Goal: Transaction & Acquisition: Purchase product/service

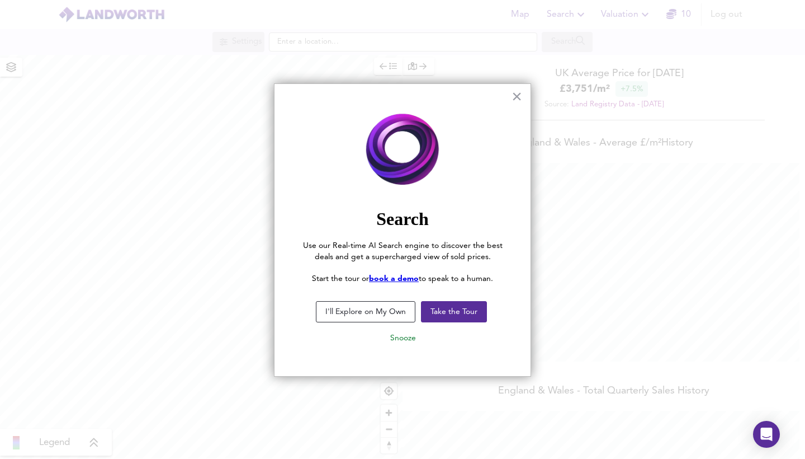
scroll to position [459, 805]
click at [390, 313] on button "I'll Explore on My Own" at bounding box center [366, 311] width 100 height 21
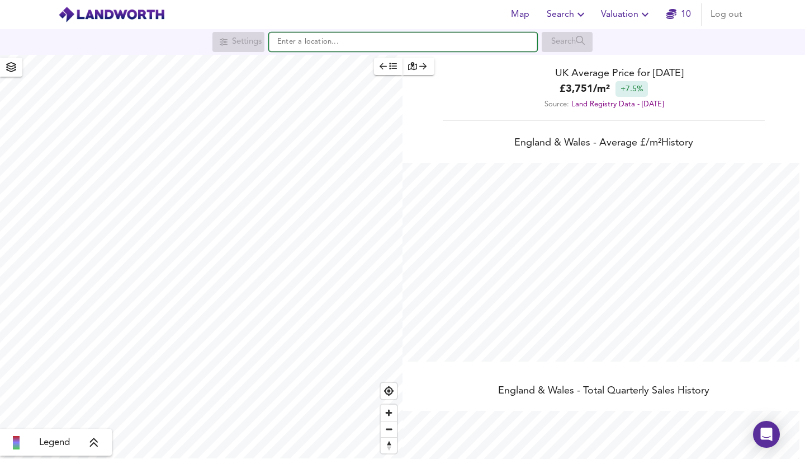
click at [391, 36] on input "text" at bounding box center [403, 41] width 268 height 19
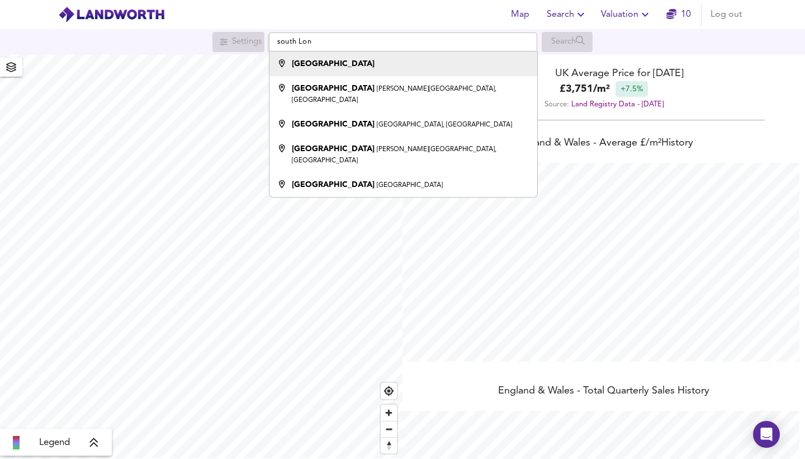
drag, startPoint x: 391, startPoint y: 36, endPoint x: 347, endPoint y: 65, distance: 52.7
click at [347, 65] on div "[GEOGRAPHIC_DATA]" at bounding box center [400, 63] width 257 height 11
type input "[GEOGRAPHIC_DATA]"
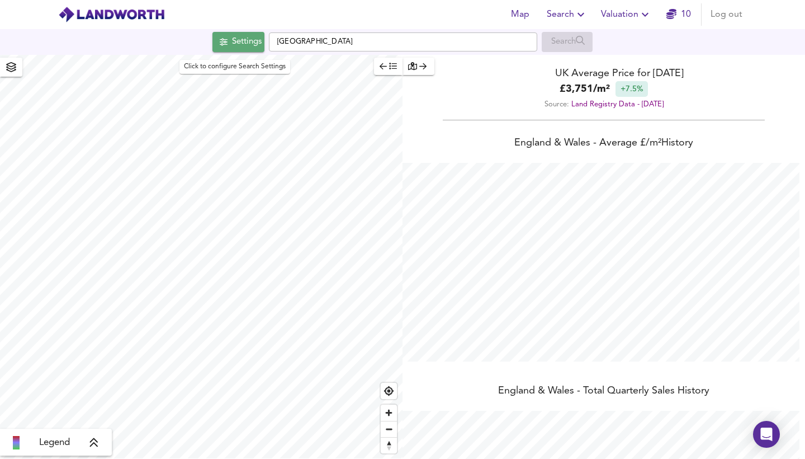
click at [244, 42] on div "Settings" at bounding box center [247, 42] width 30 height 15
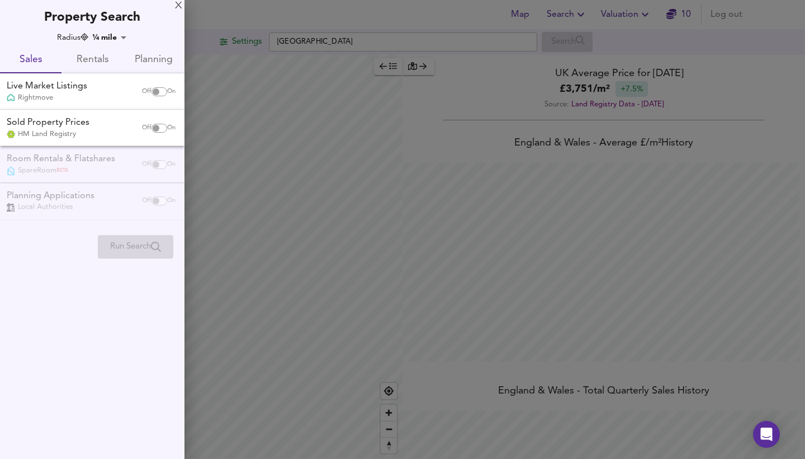
checkbox input "false"
checkbox input "true"
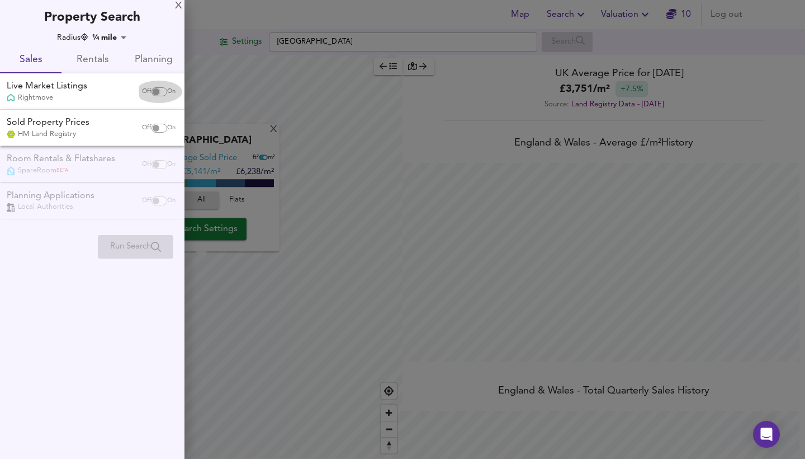
click at [158, 88] on input "checkbox" at bounding box center [156, 91] width 27 height 9
checkbox input "true"
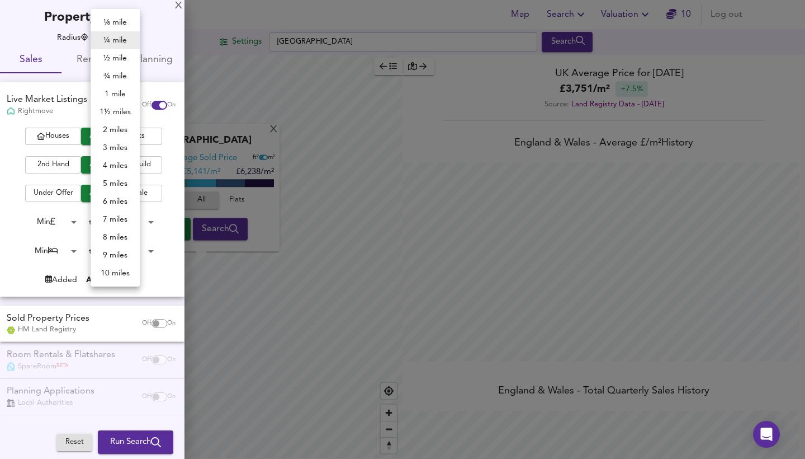
click at [115, 39] on body "Map Search Valuation 10 Log out Settings South London Search X South London Ave…" at bounding box center [402, 229] width 805 height 459
click at [118, 237] on li "8 miles" at bounding box center [115, 237] width 49 height 18
type input "12872"
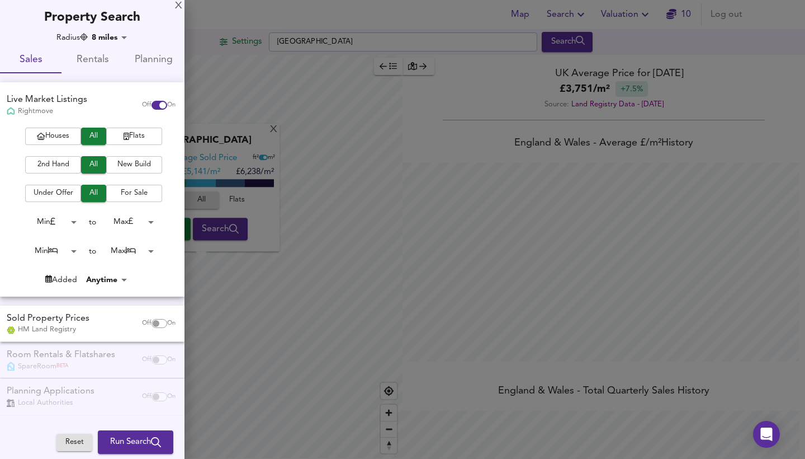
click at [66, 166] on span "2nd Hand" at bounding box center [53, 164] width 45 height 13
click at [132, 192] on span "For Sale" at bounding box center [134, 193] width 45 height 13
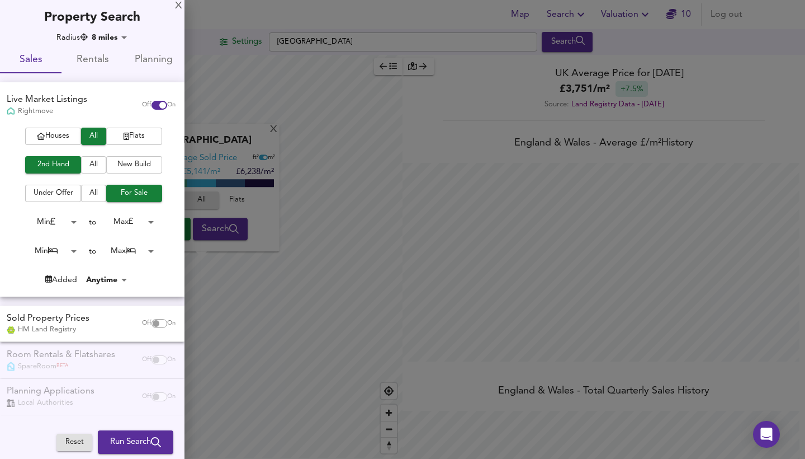
click at [74, 248] on body "Map Search Valuation 10 Log out Settings South London Search X South London Ave…" at bounding box center [402, 229] width 805 height 459
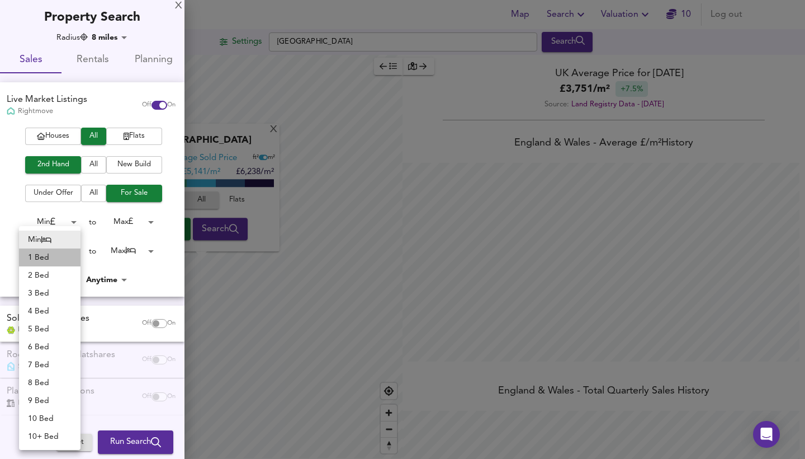
click at [56, 259] on li "1 Bed" at bounding box center [50, 257] width 62 height 18
type input "1"
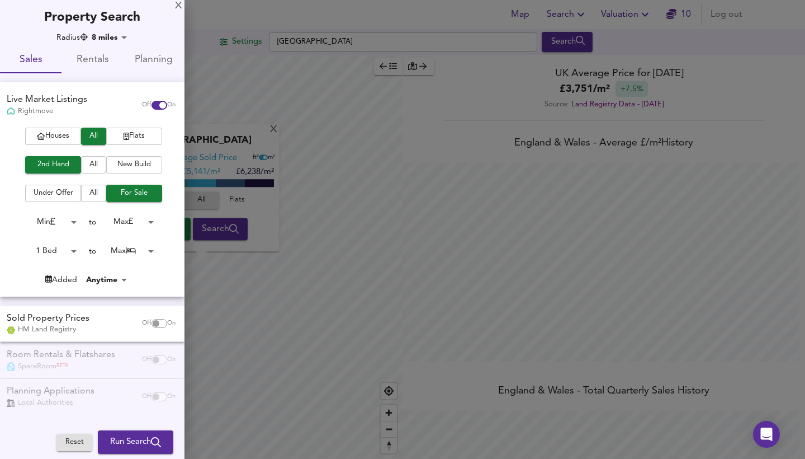
click at [135, 245] on body "Map Search Valuation 10 Log out Settings South London Search X South London Ave…" at bounding box center [402, 229] width 805 height 459
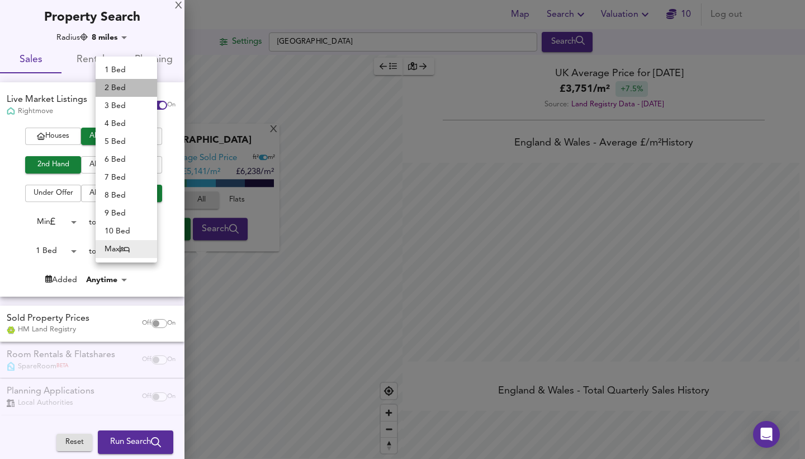
click at [125, 87] on li "2 Bed" at bounding box center [127, 88] width 62 height 18
type input "2"
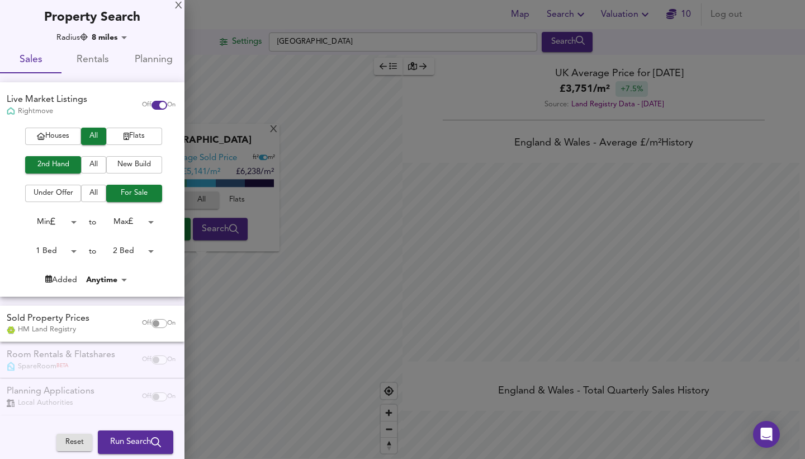
click at [121, 219] on body "Map Search Valuation 10 Log out Settings South London Search X South London Ave…" at bounding box center [402, 229] width 805 height 459
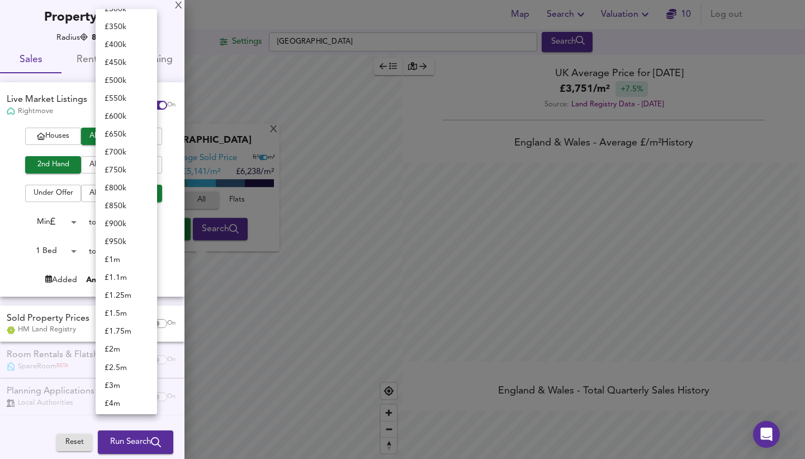
scroll to position [226, 0]
click at [121, 98] on li "£ 550k" at bounding box center [127, 100] width 62 height 18
type input "550000"
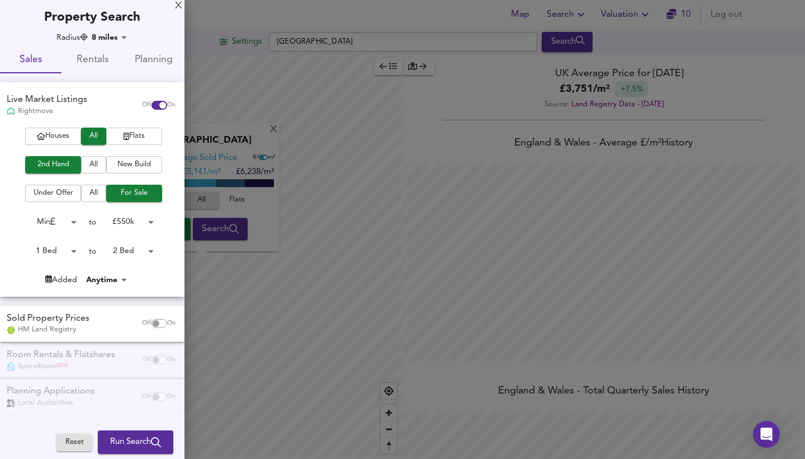
click at [144, 440] on span "Run Search" at bounding box center [135, 441] width 51 height 15
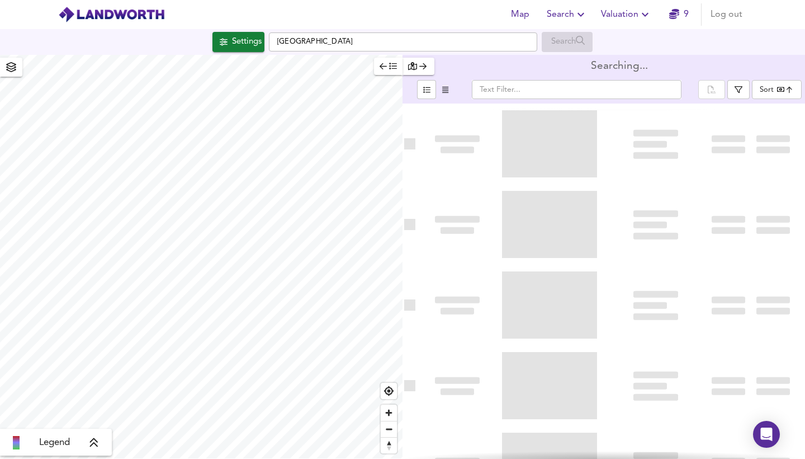
type input "bestdeal"
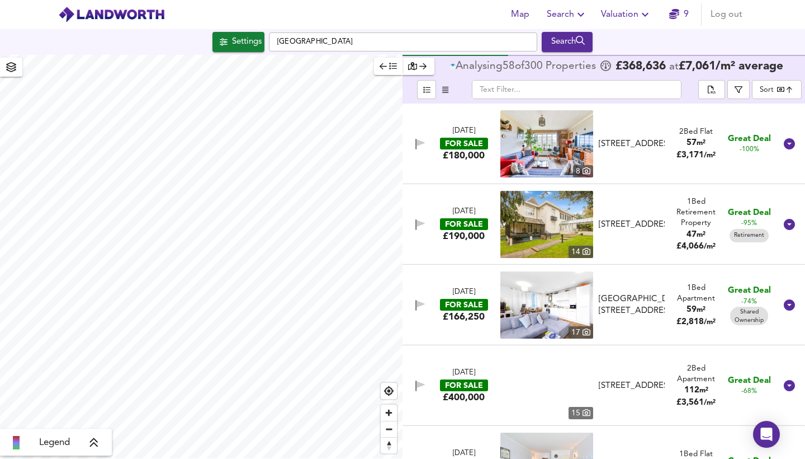
click at [382, 67] on icon "button" at bounding box center [383, 66] width 7 height 6
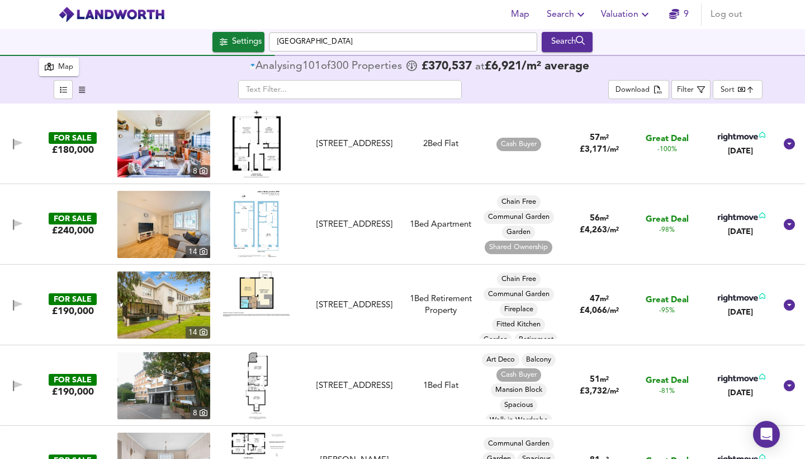
click at [266, 134] on img at bounding box center [257, 143] width 48 height 67
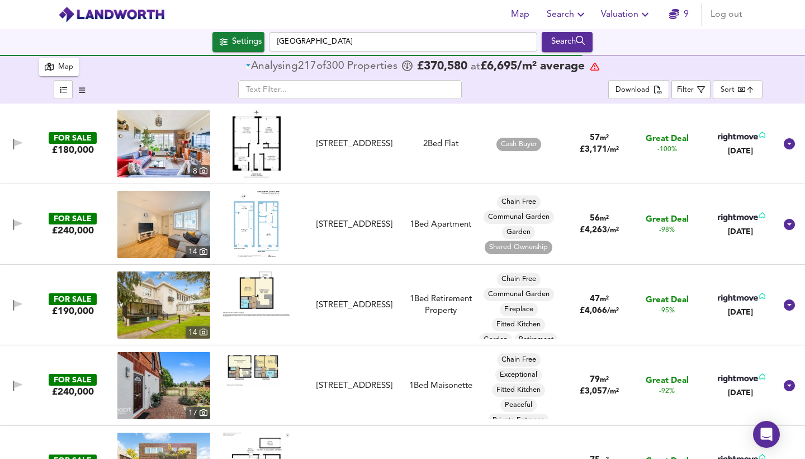
click at [157, 138] on img at bounding box center [163, 143] width 93 height 67
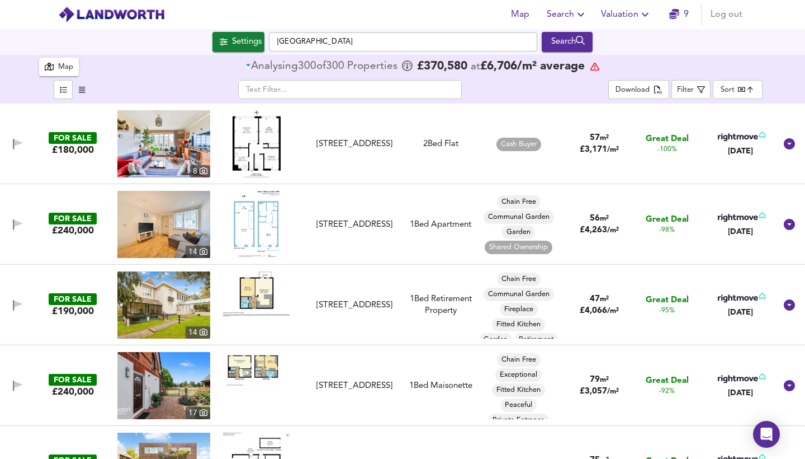
click at [174, 136] on img at bounding box center [163, 143] width 93 height 67
click at [172, 239] on img at bounding box center [163, 224] width 93 height 67
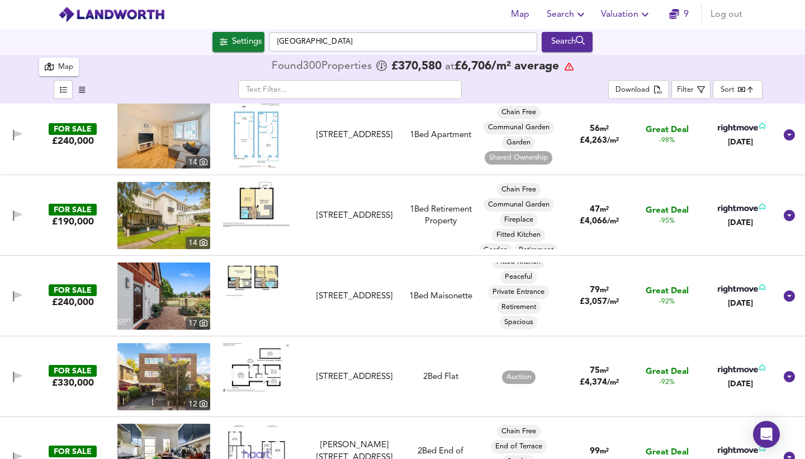
scroll to position [191, 0]
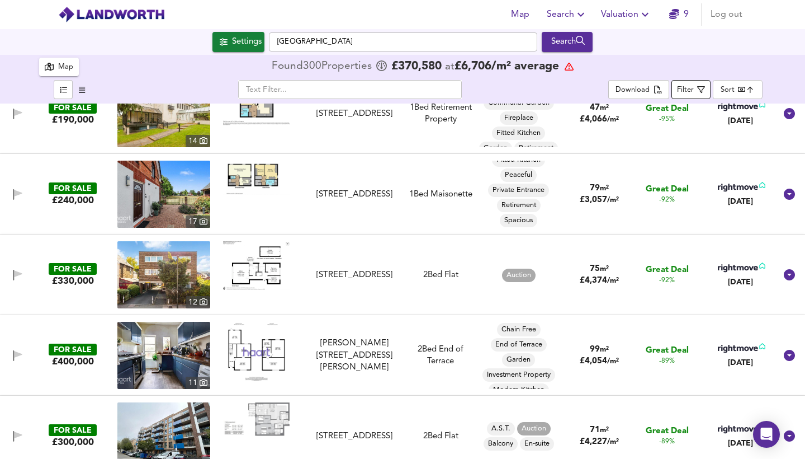
click at [689, 92] on div "Filter" at bounding box center [685, 90] width 17 height 13
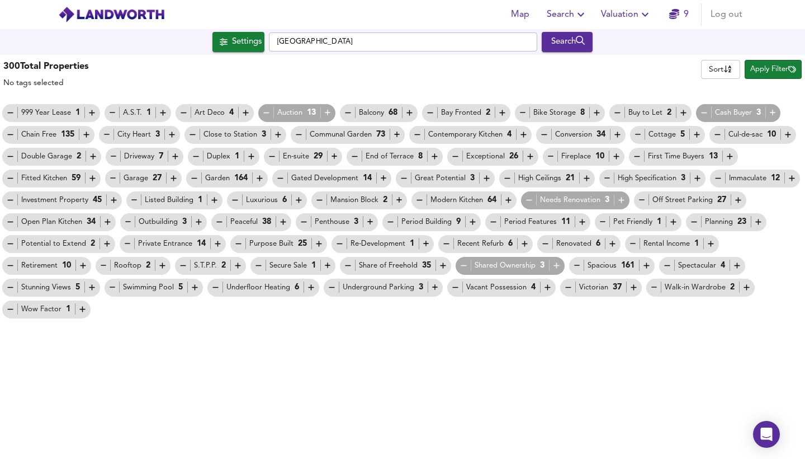
click at [263, 115] on icon "button" at bounding box center [267, 113] width 10 height 10
click at [465, 266] on icon "button" at bounding box center [464, 265] width 6 height 1
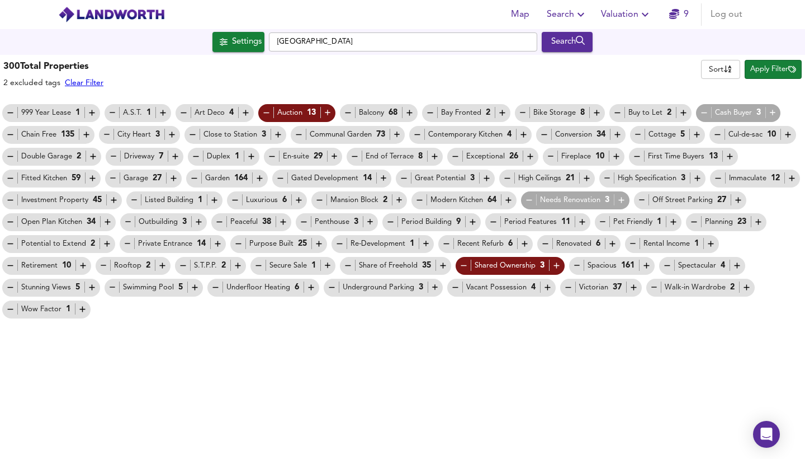
click at [92, 110] on icon "button" at bounding box center [92, 113] width 10 height 10
click at [499, 111] on icon "button" at bounding box center [503, 113] width 10 height 10
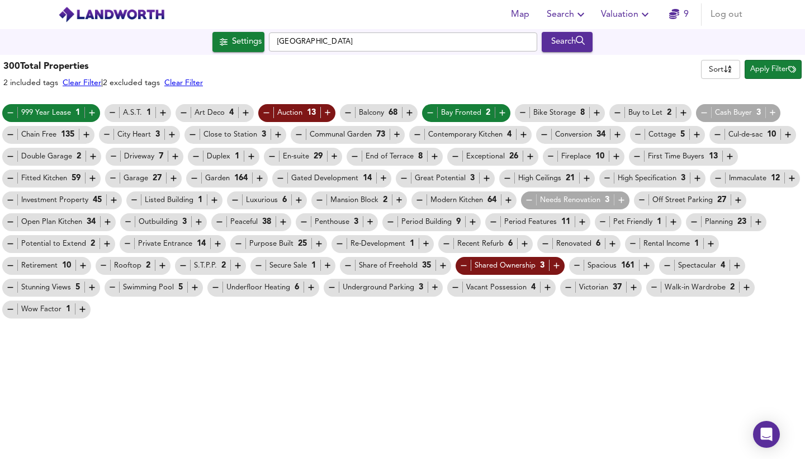
click at [679, 111] on icon "button" at bounding box center [684, 113] width 10 height 10
click at [771, 114] on icon "button" at bounding box center [773, 113] width 6 height 6
click at [232, 200] on icon "button" at bounding box center [235, 200] width 10 height 10
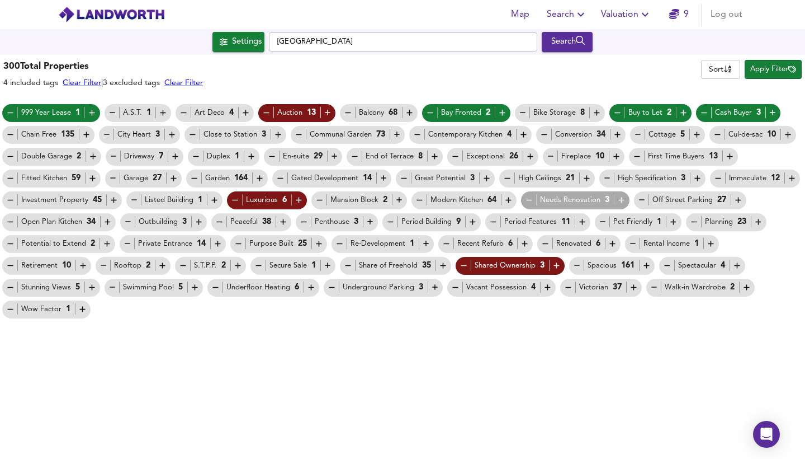
click at [243, 264] on icon "button" at bounding box center [238, 266] width 10 height 10
click at [13, 264] on icon "button" at bounding box center [11, 266] width 10 height 10
click at [106, 243] on icon "button" at bounding box center [107, 244] width 10 height 10
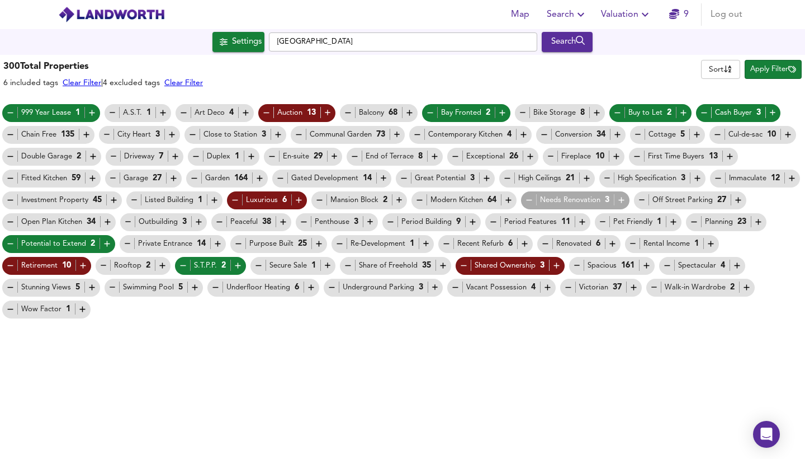
click at [667, 263] on icon "button" at bounding box center [668, 266] width 10 height 10
click at [629, 286] on icon "button" at bounding box center [634, 287] width 10 height 10
click at [543, 289] on icon "button" at bounding box center [548, 287] width 10 height 10
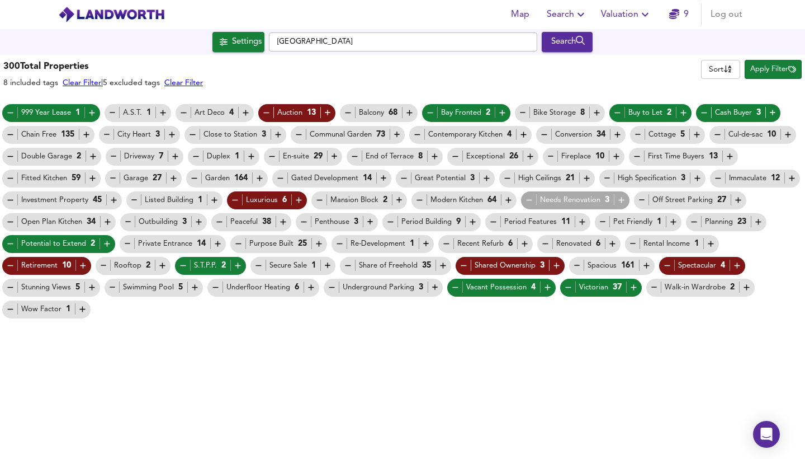
click at [763, 220] on icon "button" at bounding box center [759, 222] width 10 height 10
click at [617, 201] on icon "button" at bounding box center [622, 200] width 10 height 10
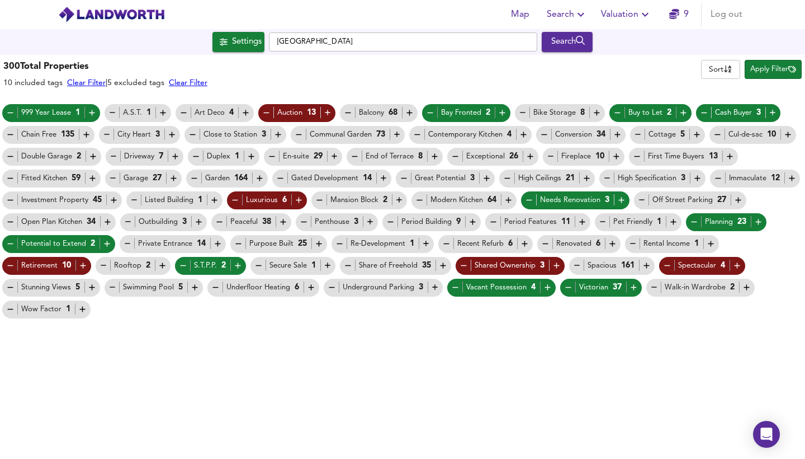
click at [610, 179] on icon "button" at bounding box center [608, 178] width 10 height 10
click at [636, 155] on icon "button" at bounding box center [637, 157] width 10 height 10
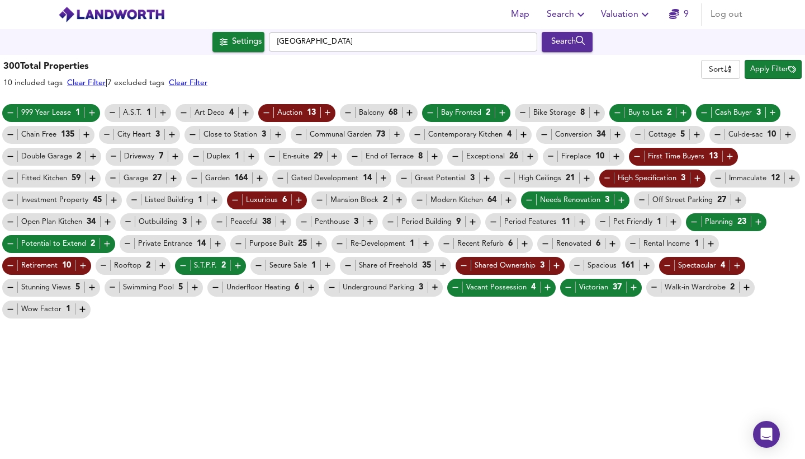
click at [547, 156] on icon "button" at bounding box center [551, 157] width 10 height 10
click at [457, 157] on icon "button" at bounding box center [456, 157] width 10 height 10
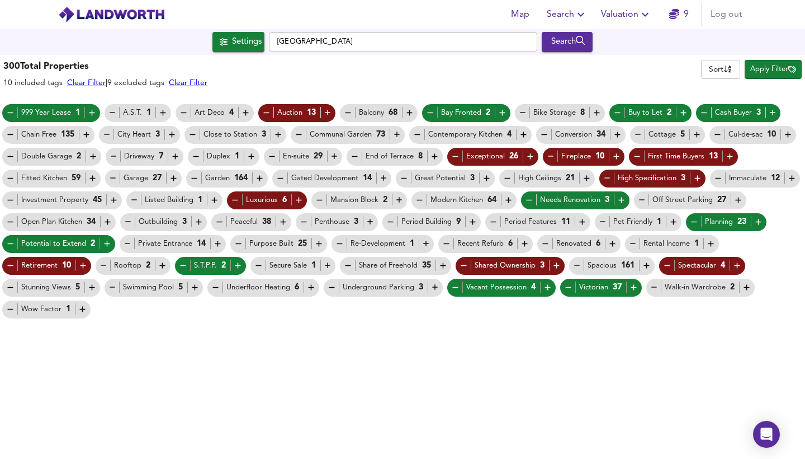
click at [431, 154] on icon "button" at bounding box center [435, 157] width 10 height 10
click at [268, 156] on icon "button" at bounding box center [272, 157] width 10 height 10
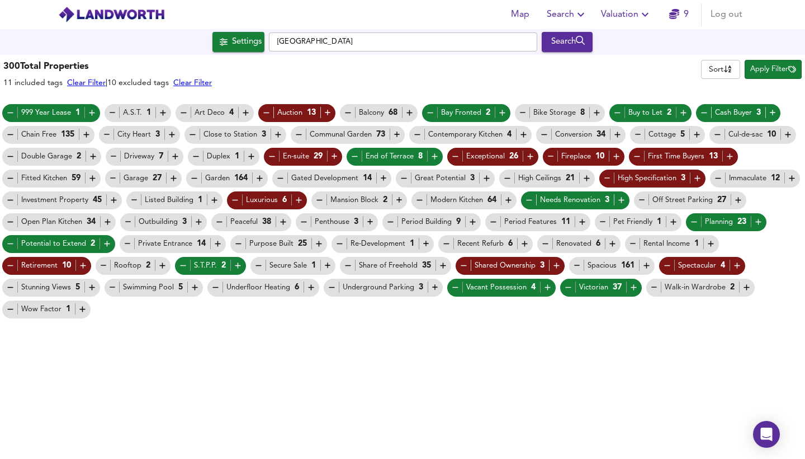
click at [192, 156] on icon "button" at bounding box center [196, 157] width 10 height 10
click at [109, 200] on icon "button" at bounding box center [114, 200] width 10 height 10
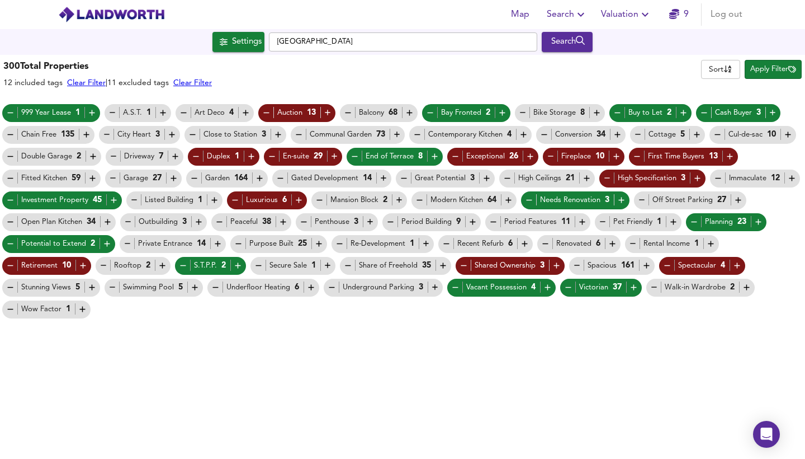
click at [7, 309] on icon "button" at bounding box center [11, 309] width 10 height 10
click at [4, 287] on span "Stunning Views 5" at bounding box center [51, 287] width 98 height 12
click at [10, 287] on icon "button" at bounding box center [11, 287] width 10 height 10
click at [112, 289] on icon "button" at bounding box center [113, 287] width 10 height 10
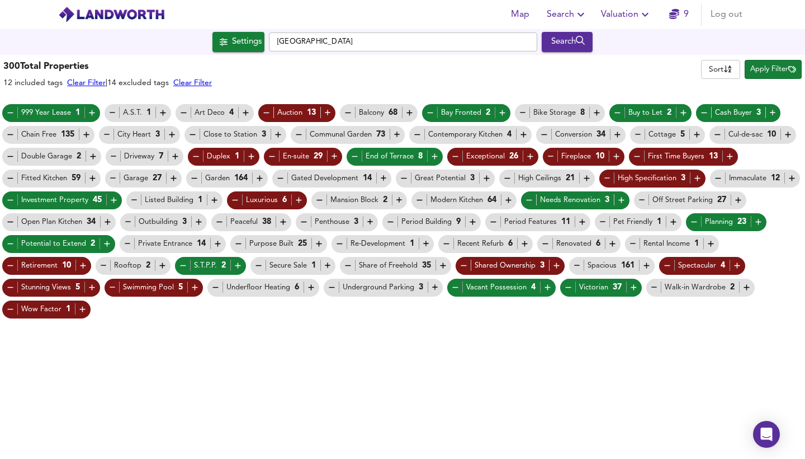
click at [279, 176] on icon "button" at bounding box center [281, 178] width 10 height 10
click at [485, 181] on icon "button" at bounding box center [487, 178] width 10 height 10
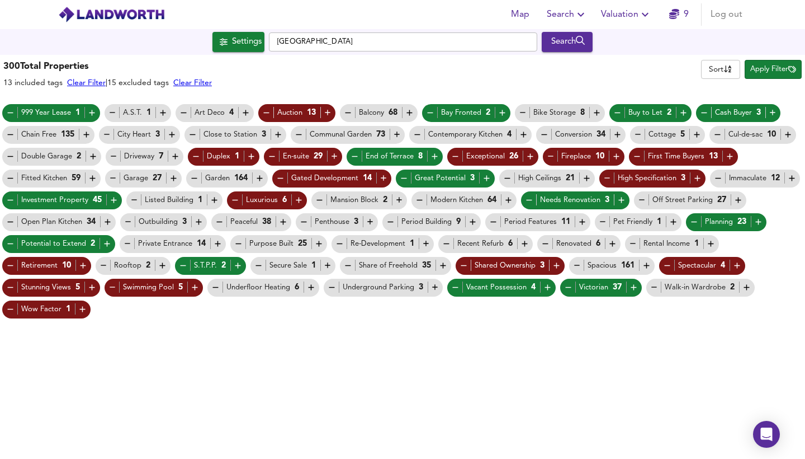
click at [585, 177] on icon "button" at bounding box center [587, 178] width 10 height 10
click at [717, 178] on icon "button" at bounding box center [719, 178] width 10 height 10
click at [717, 134] on icon "button" at bounding box center [718, 135] width 10 height 10
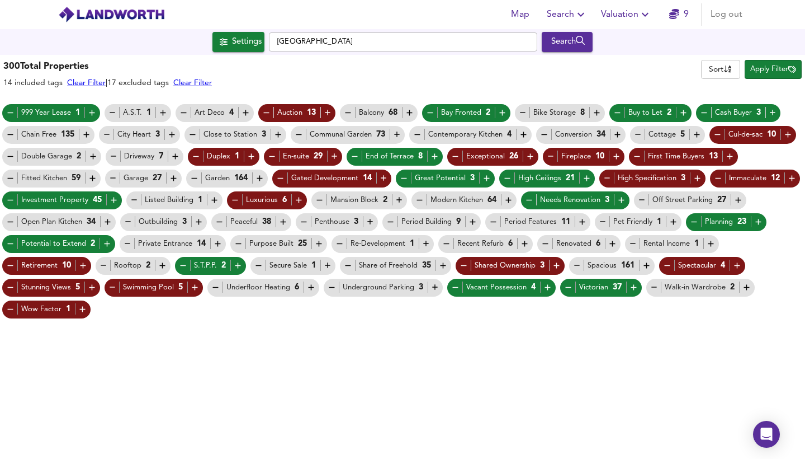
click at [638, 134] on icon "button" at bounding box center [639, 135] width 10 height 10
click at [542, 134] on icon "button" at bounding box center [545, 135] width 10 height 10
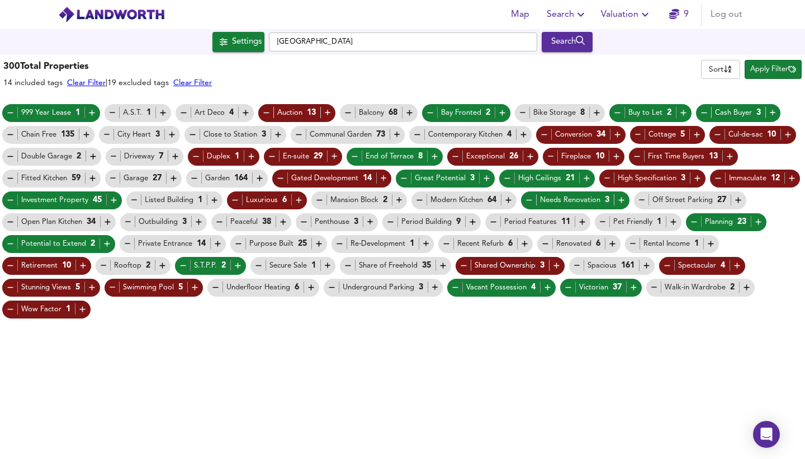
click at [521, 112] on icon "button" at bounding box center [523, 113] width 10 height 10
click at [419, 135] on icon "button" at bounding box center [418, 135] width 10 height 10
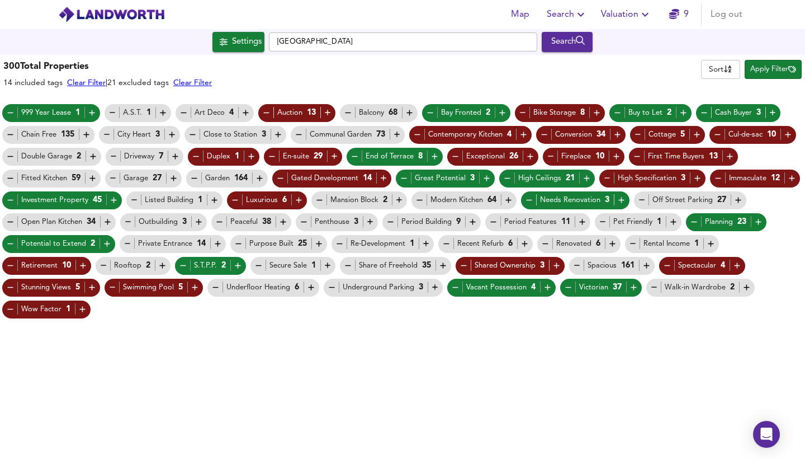
click at [708, 243] on icon "button" at bounding box center [711, 244] width 10 height 10
click at [542, 244] on icon "button" at bounding box center [545, 243] width 6 height 1
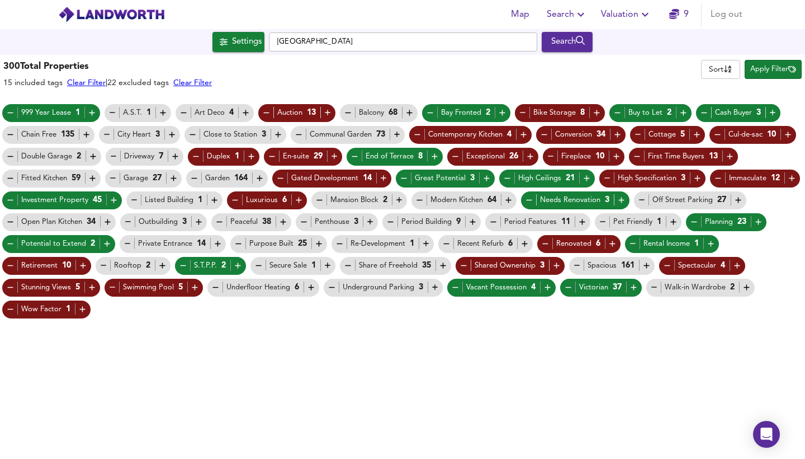
click at [442, 245] on icon "button" at bounding box center [447, 244] width 10 height 10
click at [336, 246] on icon "button" at bounding box center [340, 244] width 10 height 10
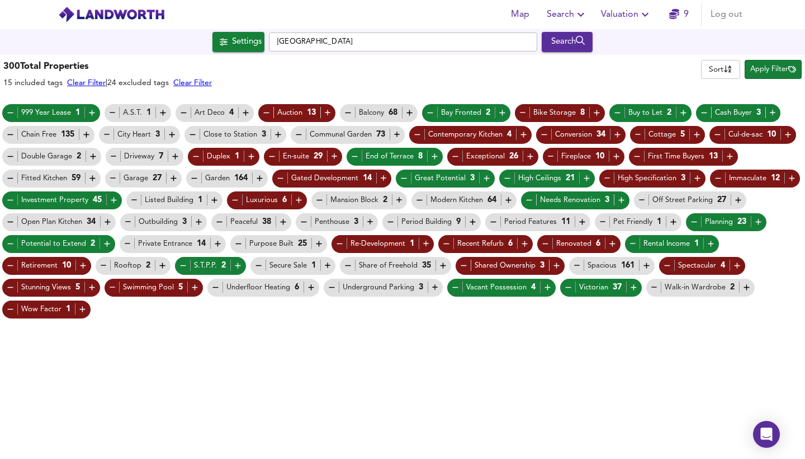
click at [234, 245] on icon "button" at bounding box center [239, 244] width 10 height 10
click at [123, 245] on icon "button" at bounding box center [128, 244] width 10 height 10
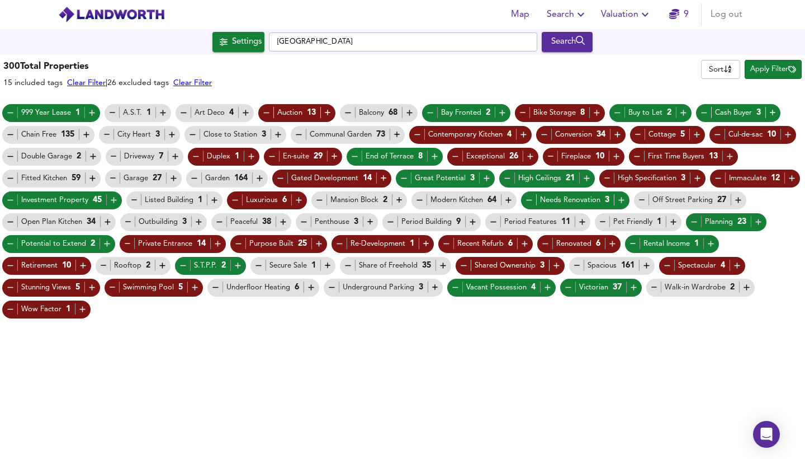
click at [103, 267] on icon "button" at bounding box center [104, 266] width 10 height 10
click at [771, 69] on span "Apply Filter" at bounding box center [773, 69] width 46 height 13
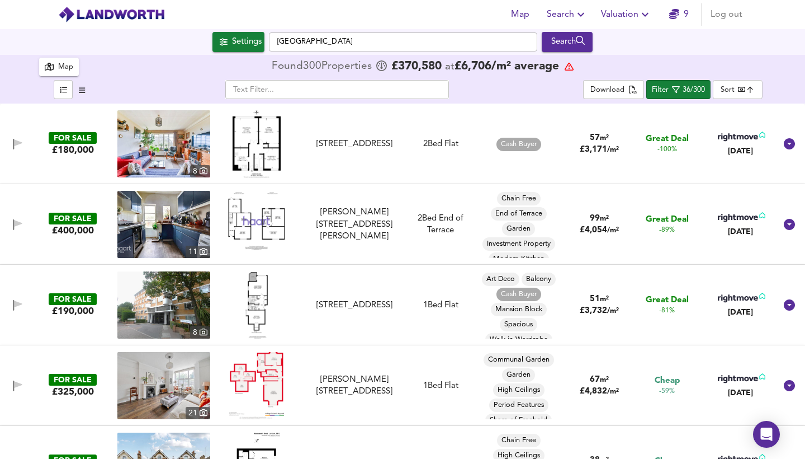
scroll to position [0, 0]
click at [269, 220] on img at bounding box center [256, 220] width 67 height 59
click at [167, 216] on img at bounding box center [163, 224] width 93 height 67
click at [192, 303] on img at bounding box center [163, 304] width 93 height 67
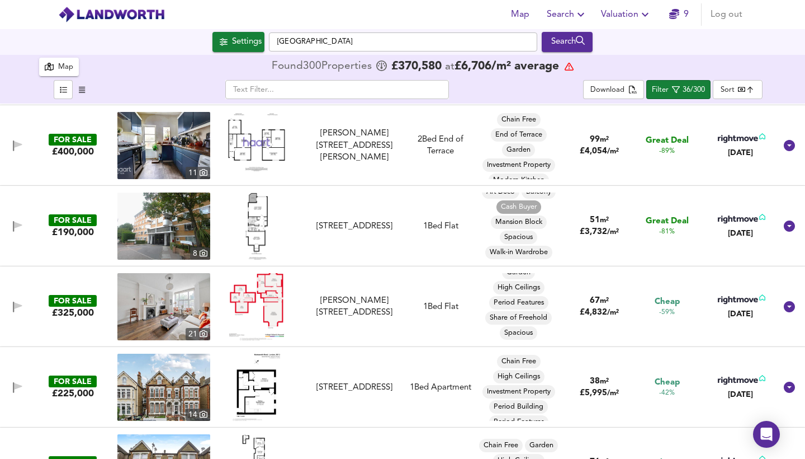
scroll to position [23, 0]
click at [248, 296] on img at bounding box center [256, 306] width 55 height 67
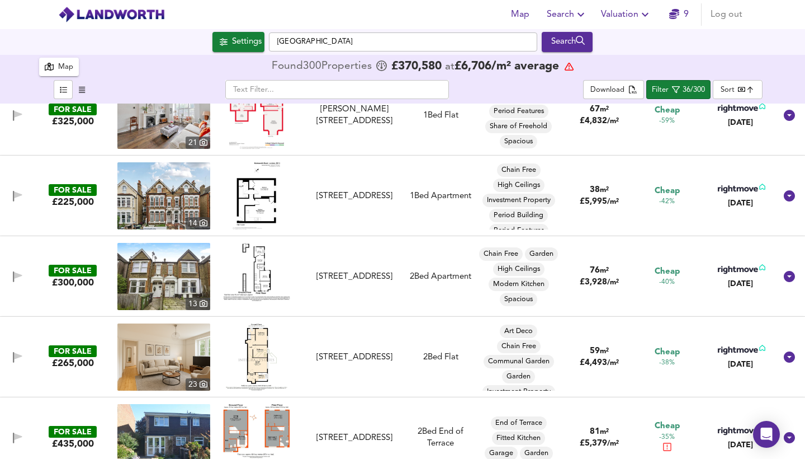
scroll to position [272, 0]
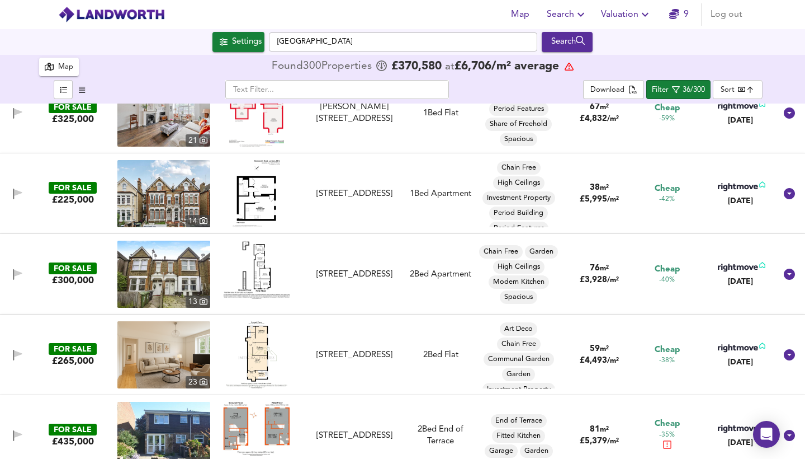
click at [257, 271] on img at bounding box center [256, 269] width 67 height 58
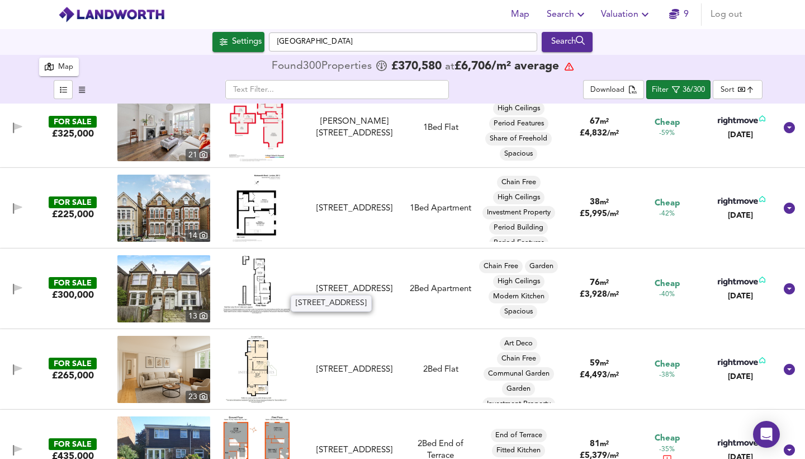
scroll to position [257, 0]
click at [160, 277] on img at bounding box center [163, 289] width 93 height 67
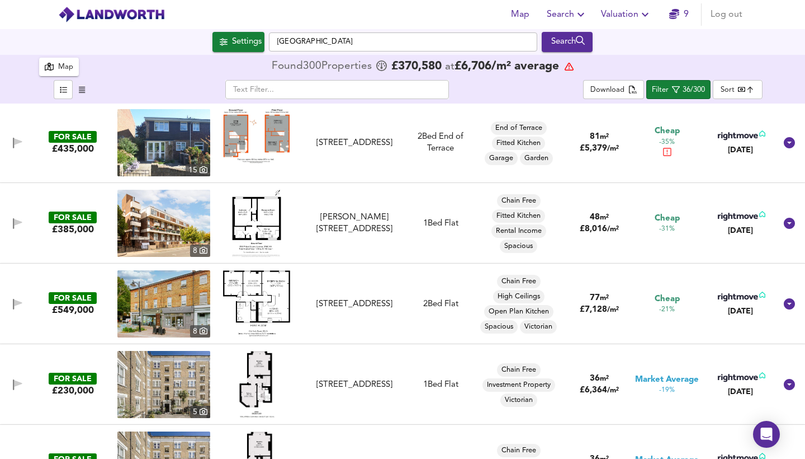
scroll to position [565, 0]
click at [247, 292] on img at bounding box center [256, 303] width 67 height 66
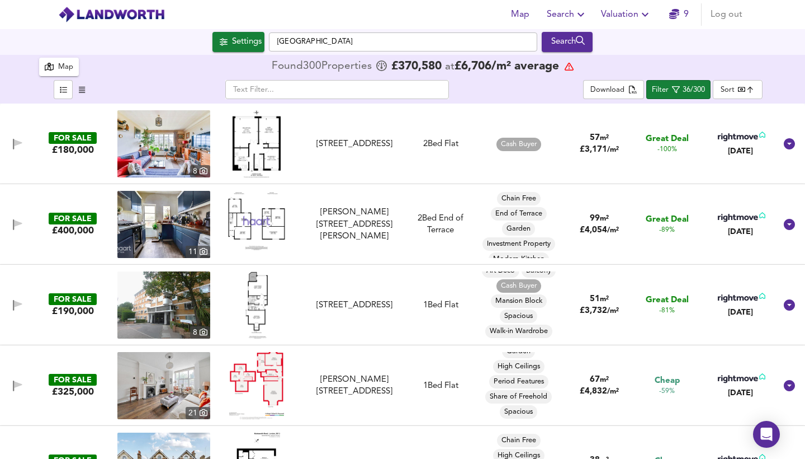
scroll to position [0, 0]
click at [60, 64] on div "Map" at bounding box center [65, 67] width 15 height 13
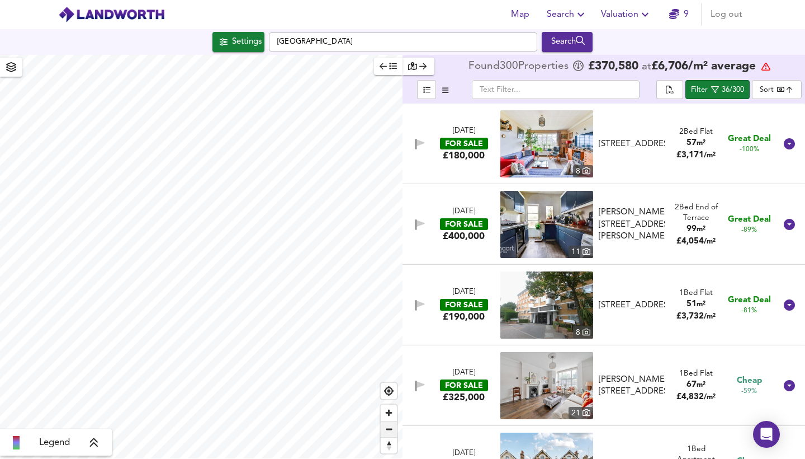
click at [389, 427] on span "Zoom out" at bounding box center [389, 429] width 16 height 16
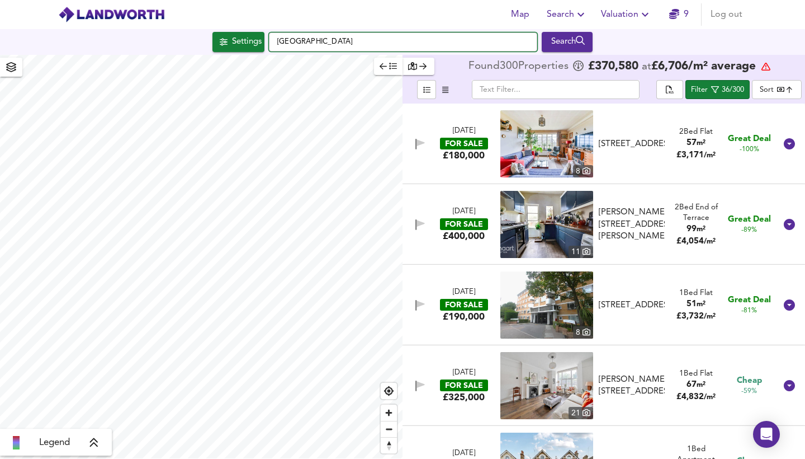
drag, startPoint x: 327, startPoint y: 44, endPoint x: 281, endPoint y: 42, distance: 45.9
click at [281, 42] on input "[GEOGRAPHIC_DATA]" at bounding box center [403, 41] width 268 height 19
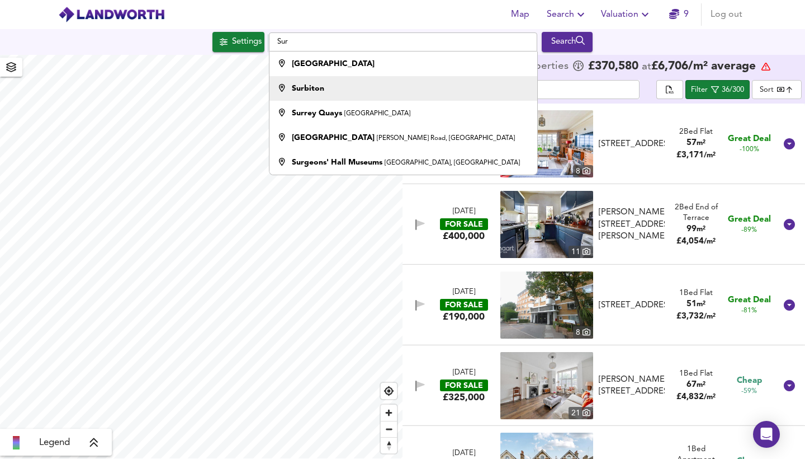
click at [309, 93] on div "Surbiton" at bounding box center [308, 88] width 32 height 11
type input "Surbiton"
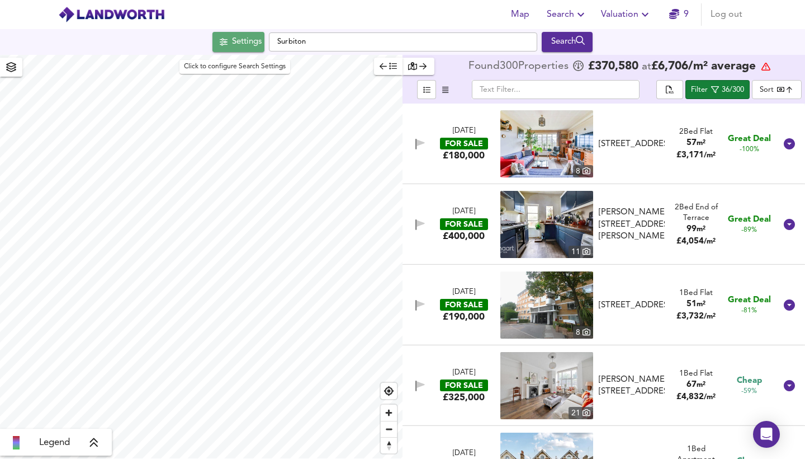
click at [232, 45] on div "Settings" at bounding box center [247, 42] width 30 height 15
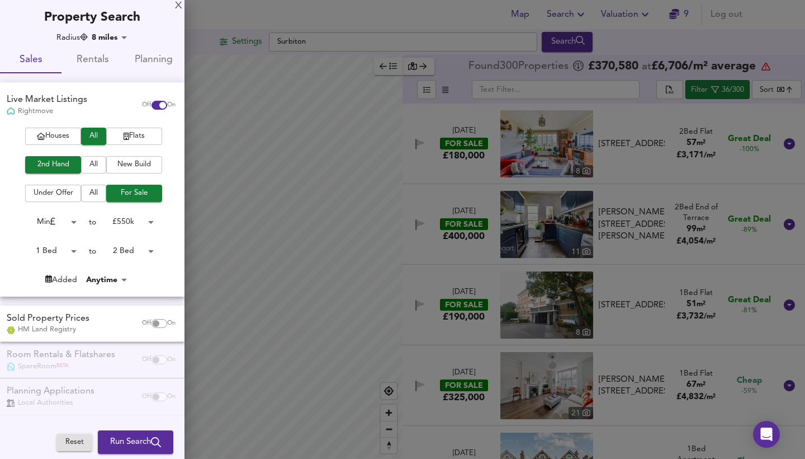
click at [122, 40] on body "Map Search Valuation 9 Log out Settings Surbiton Search Legend Found 300 Proper…" at bounding box center [402, 229] width 805 height 459
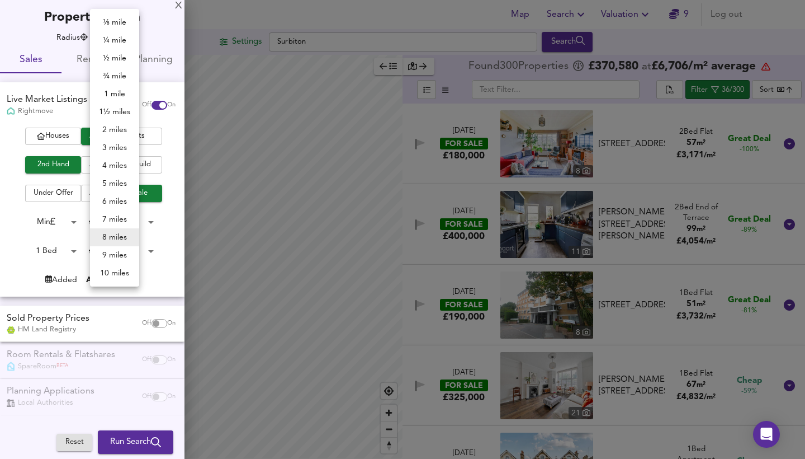
click at [118, 254] on li "9 miles" at bounding box center [114, 255] width 49 height 18
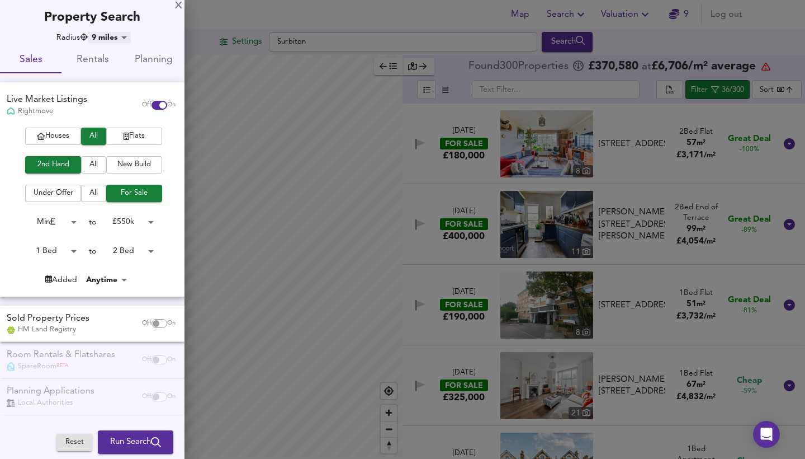
type input "14481"
click at [123, 248] on body "Map Search Valuation 9 Log out Settings Surbiton Search Legend Found 300 Proper…" at bounding box center [402, 229] width 805 height 459
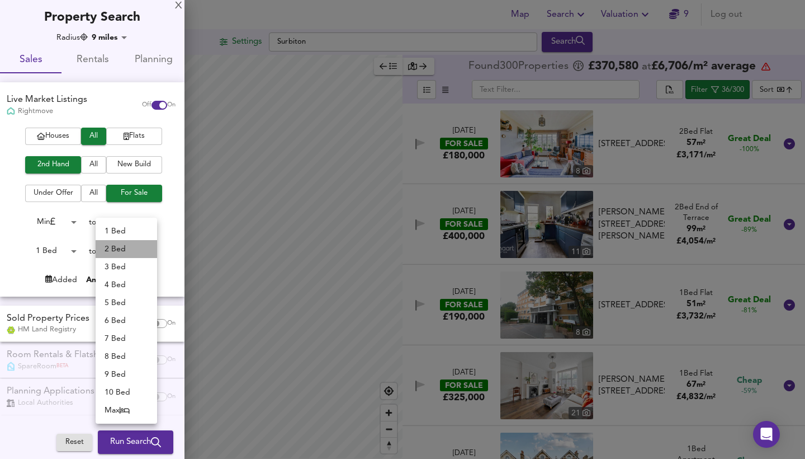
click at [122, 256] on li "2 Bed" at bounding box center [127, 249] width 62 height 18
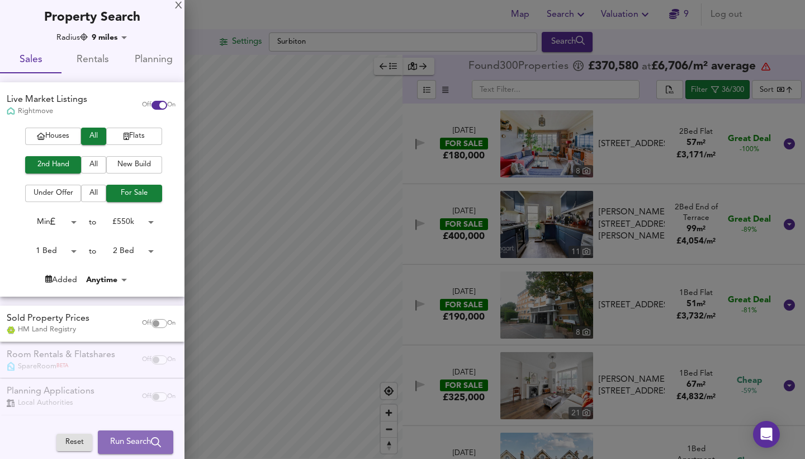
click at [153, 438] on icon "submit" at bounding box center [156, 442] width 10 height 10
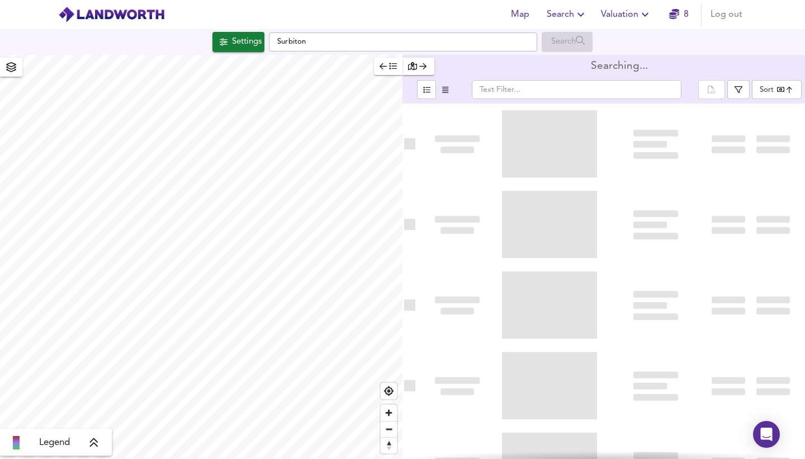
type input "bestdeal"
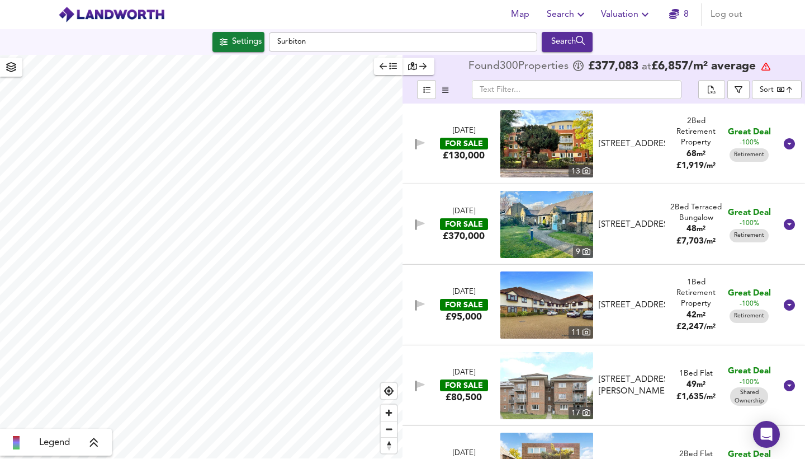
click at [386, 66] on icon "button" at bounding box center [383, 66] width 7 height 8
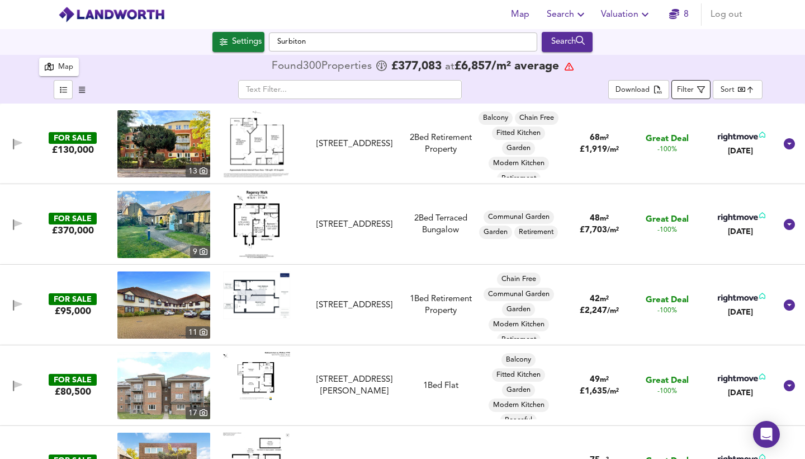
click at [693, 81] on button "Filter" at bounding box center [691, 89] width 39 height 19
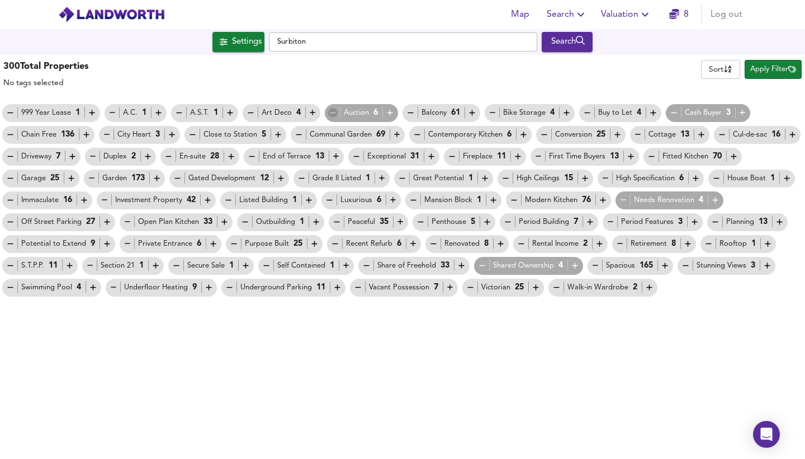
click at [330, 111] on icon "button" at bounding box center [333, 113] width 10 height 10
click at [714, 197] on icon "button" at bounding box center [716, 200] width 10 height 10
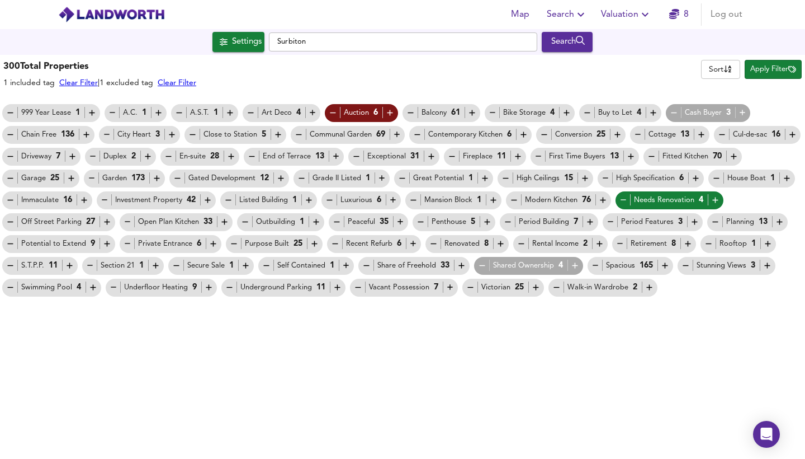
click at [741, 111] on icon "button" at bounding box center [743, 113] width 10 height 10
click at [73, 264] on icon "button" at bounding box center [70, 266] width 10 height 10
click at [104, 244] on icon "button" at bounding box center [107, 244] width 6 height 6
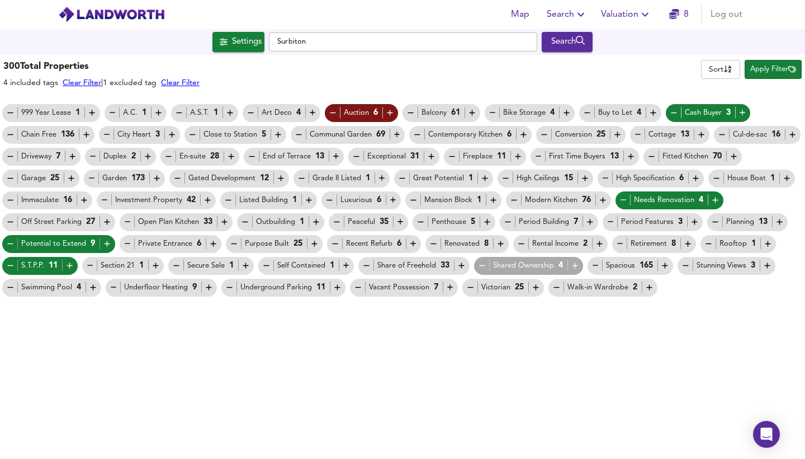
click at [11, 200] on icon "button" at bounding box center [11, 200] width 10 height 10
click at [207, 198] on icon "button" at bounding box center [208, 200] width 10 height 10
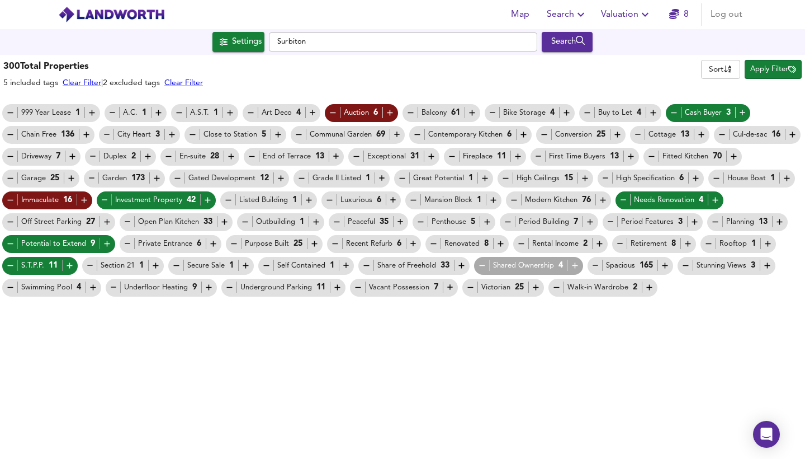
click at [668, 263] on icon "button" at bounding box center [666, 266] width 6 height 6
click at [616, 245] on icon "button" at bounding box center [621, 244] width 10 height 10
click at [778, 221] on icon "button" at bounding box center [780, 222] width 10 height 10
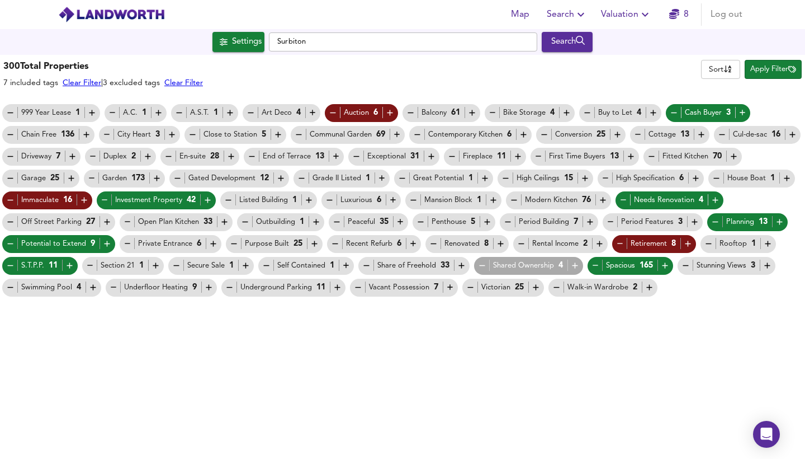
click at [446, 287] on icon "button" at bounding box center [451, 287] width 10 height 10
click at [325, 198] on icon "button" at bounding box center [330, 200] width 10 height 10
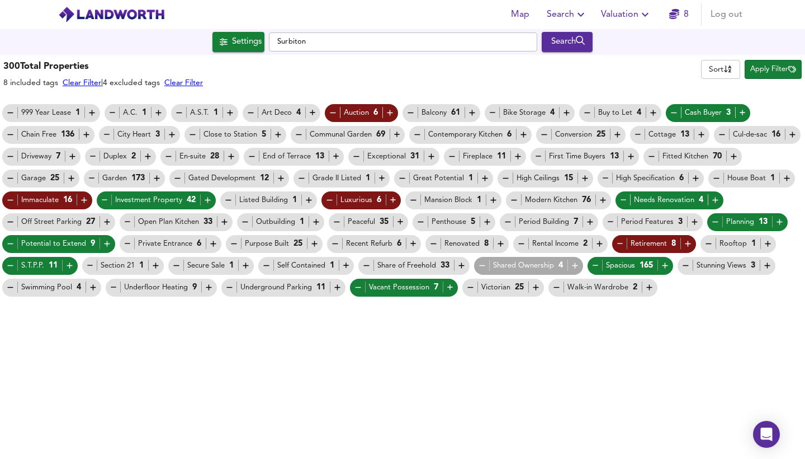
click at [580, 177] on icon "button" at bounding box center [585, 178] width 10 height 10
click at [604, 177] on icon "button" at bounding box center [606, 178] width 10 height 10
click at [632, 155] on icon "button" at bounding box center [631, 157] width 10 height 10
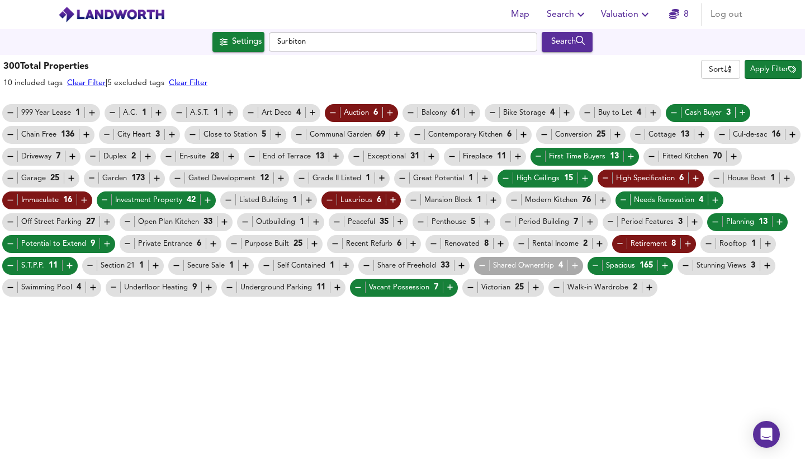
click at [542, 134] on icon "button" at bounding box center [545, 135] width 10 height 10
click at [649, 112] on icon "button" at bounding box center [654, 113] width 10 height 10
click at [433, 242] on icon "button" at bounding box center [434, 244] width 10 height 10
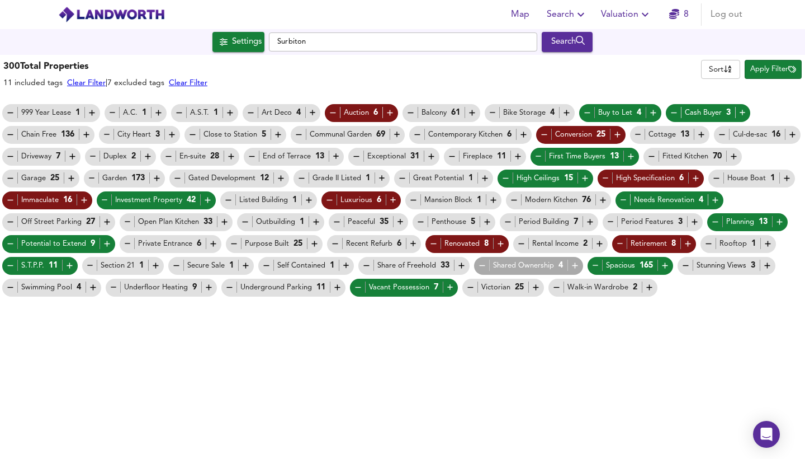
click at [410, 242] on icon "button" at bounding box center [413, 244] width 6 height 6
click at [396, 220] on icon "button" at bounding box center [401, 222] width 10 height 10
click at [482, 176] on icon "button" at bounding box center [485, 178] width 10 height 10
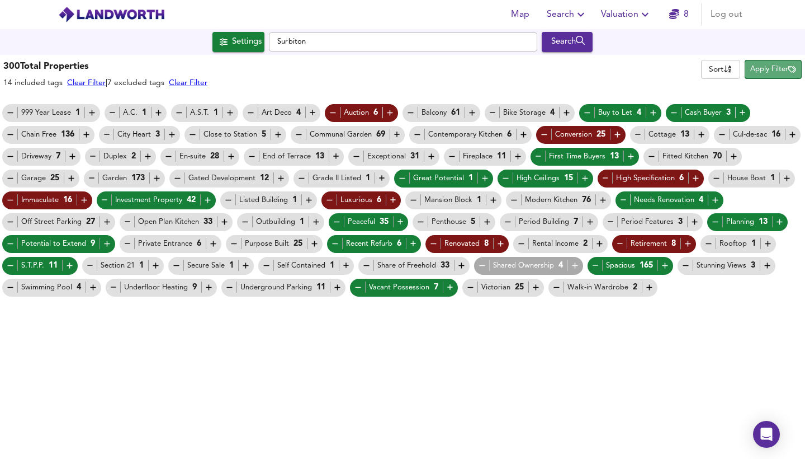
click at [773, 65] on span "Apply Filter" at bounding box center [773, 69] width 46 height 13
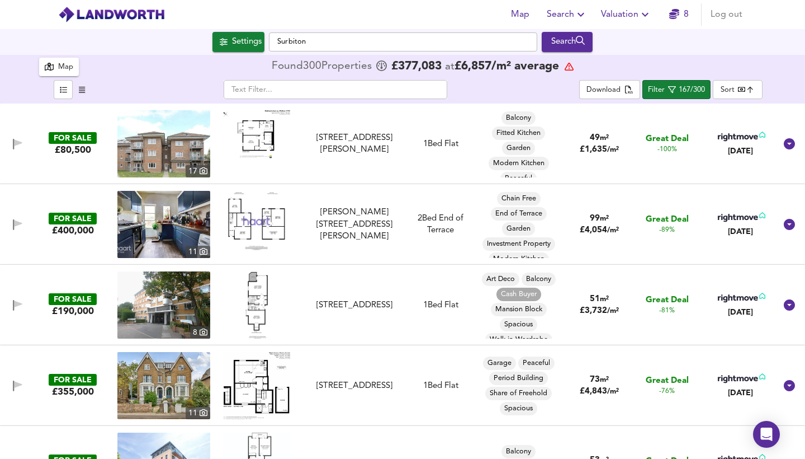
click at [167, 304] on img at bounding box center [163, 304] width 93 height 67
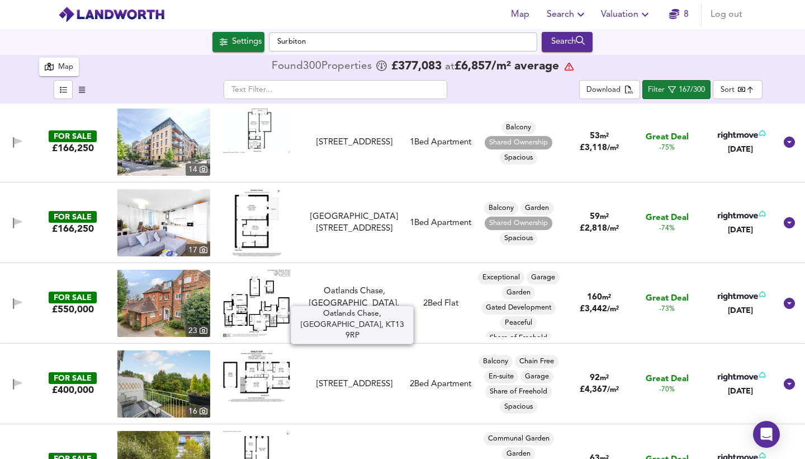
scroll to position [340, 0]
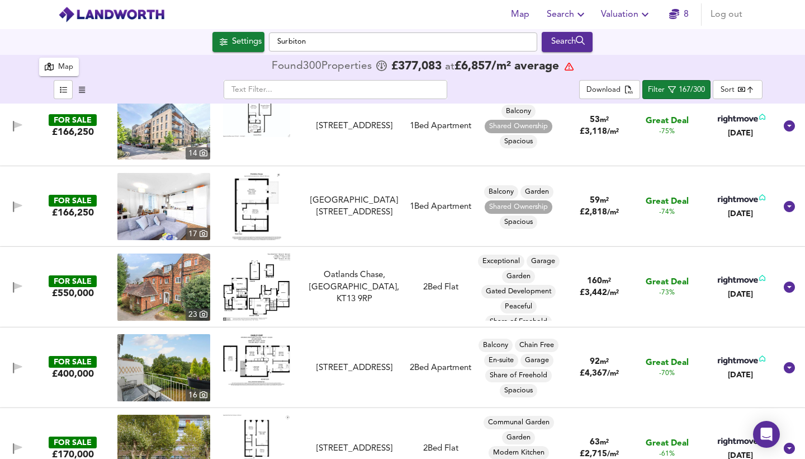
click at [254, 293] on img at bounding box center [256, 286] width 67 height 67
click at [185, 279] on img at bounding box center [163, 286] width 93 height 67
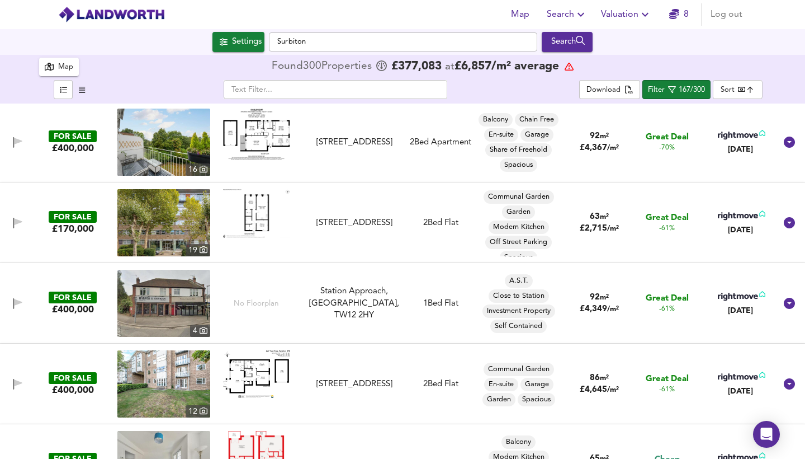
scroll to position [555, 0]
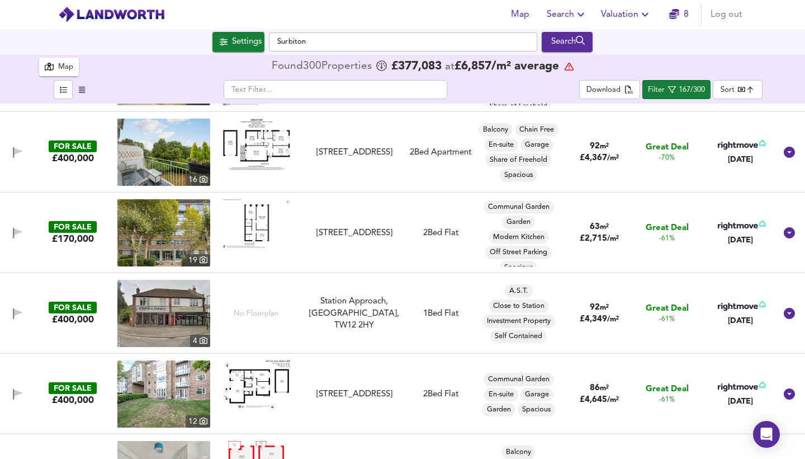
click at [171, 313] on img at bounding box center [163, 313] width 93 height 67
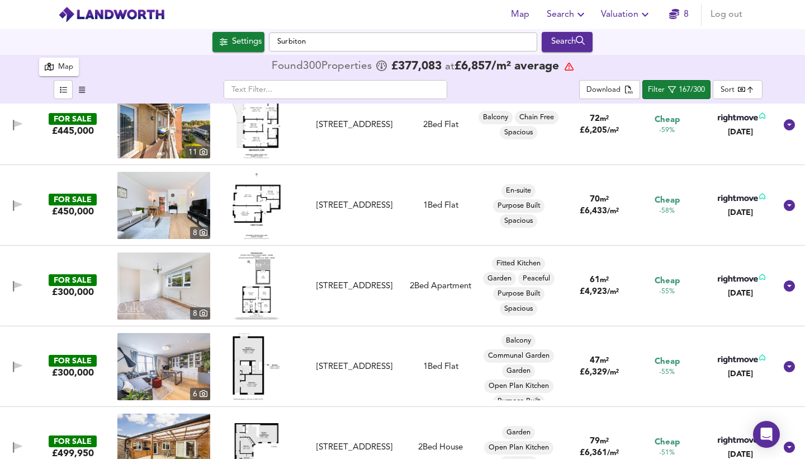
scroll to position [1067, 0]
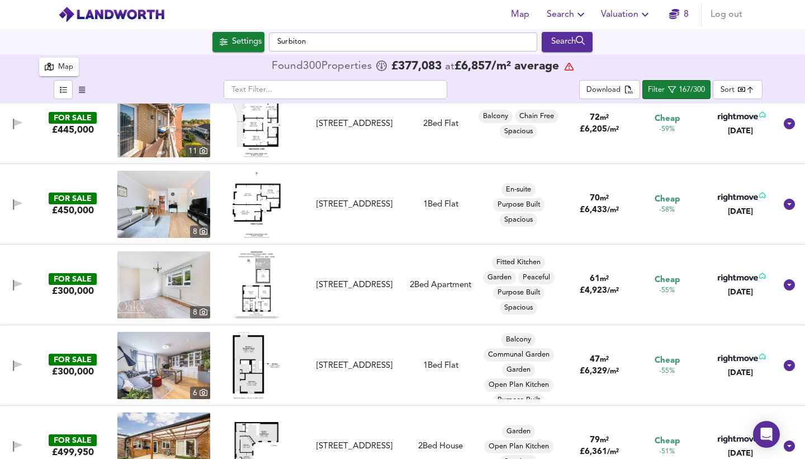
click at [262, 287] on img at bounding box center [256, 284] width 45 height 67
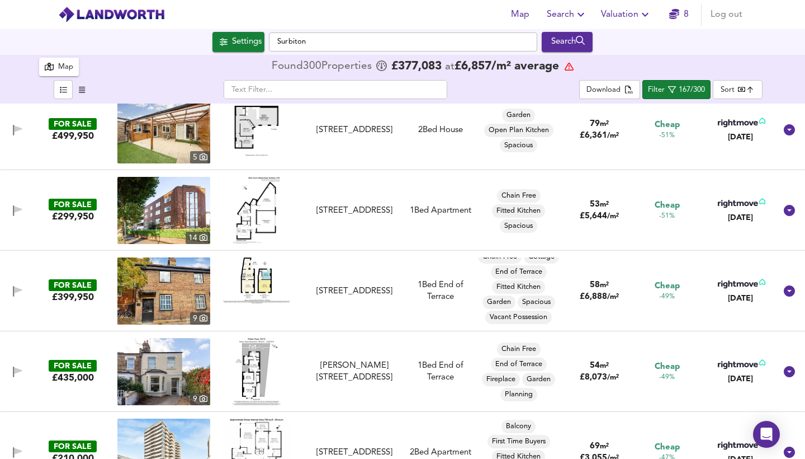
scroll to position [8, 0]
click at [178, 286] on img at bounding box center [163, 290] width 93 height 67
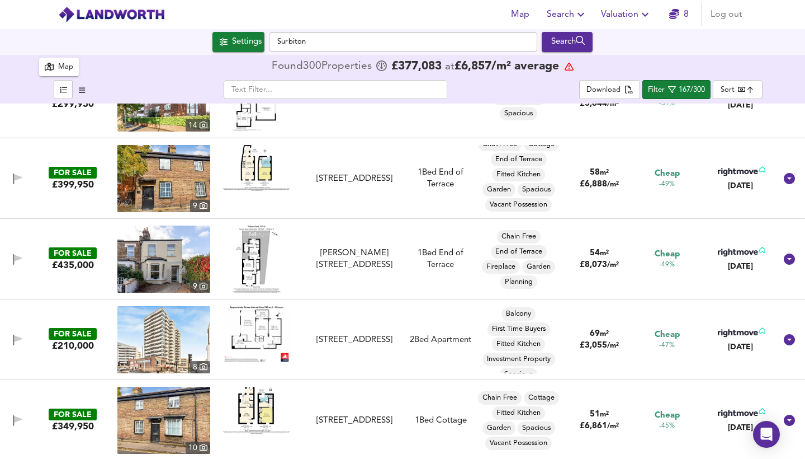
scroll to position [1499, 0]
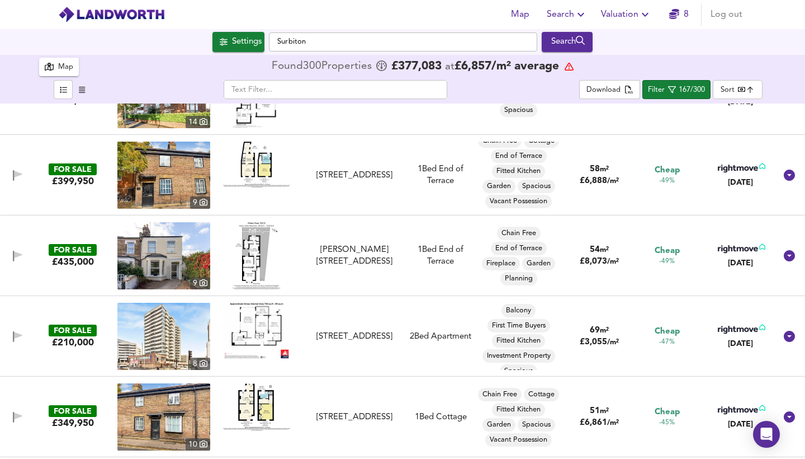
click at [191, 249] on img at bounding box center [163, 255] width 93 height 67
